Goal: Information Seeking & Learning: Learn about a topic

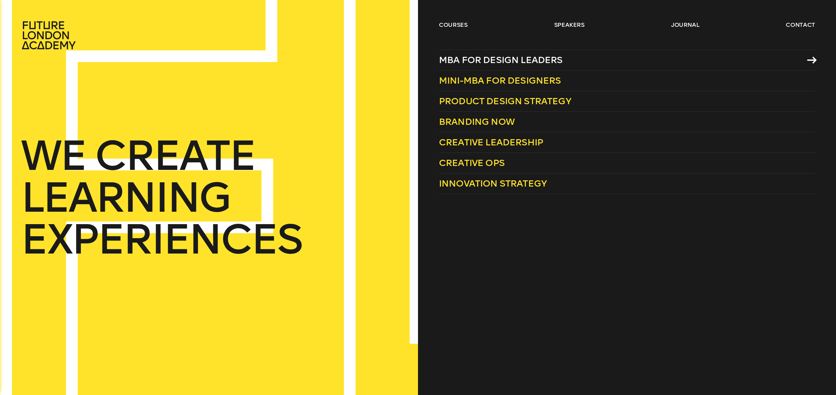
click at [515, 58] on span "MBA for Design Leaders" at bounding box center [501, 60] width 124 height 11
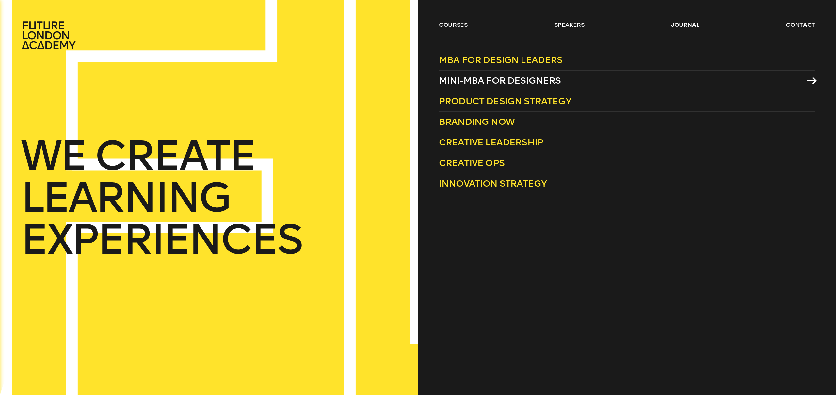
click at [508, 79] on span "Mini-MBA for Designers" at bounding box center [500, 80] width 122 height 11
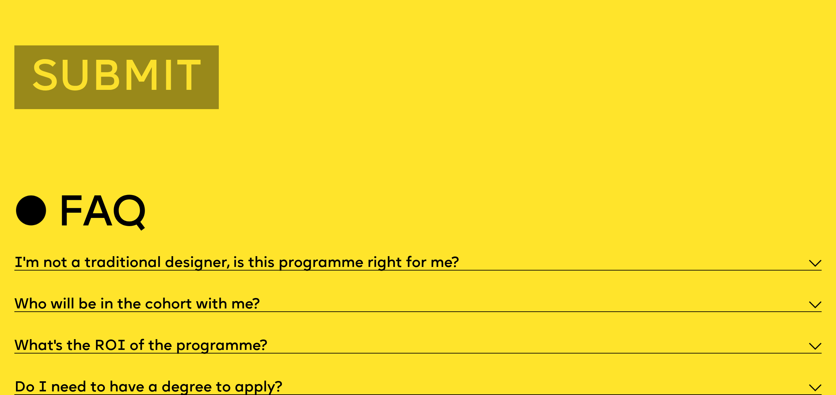
scroll to position [4536, 0]
